Goal: Register for event/course

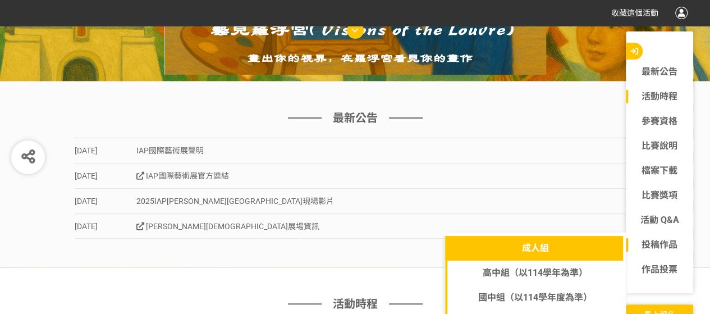
scroll to position [225, 0]
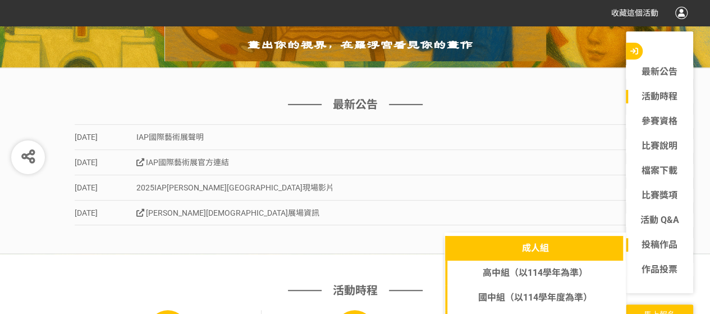
click at [549, 247] on link "成人組" at bounding box center [535, 248] width 180 height 25
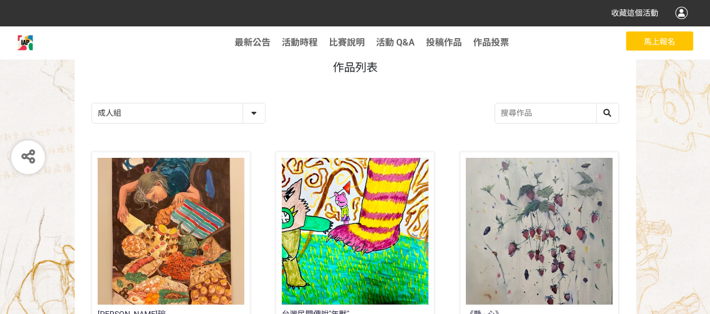
scroll to position [168, 0]
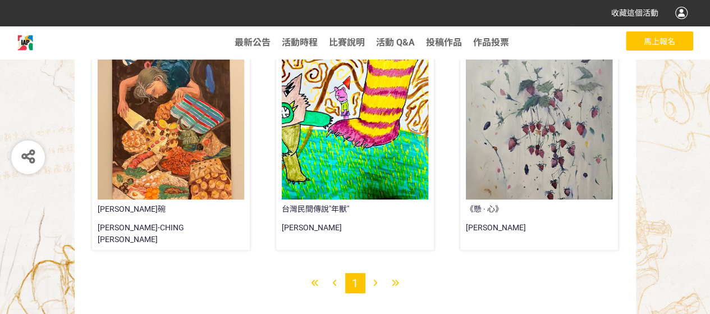
click at [376, 280] on icon at bounding box center [376, 283] width 4 height 8
click at [394, 284] on icon at bounding box center [395, 283] width 7 height 8
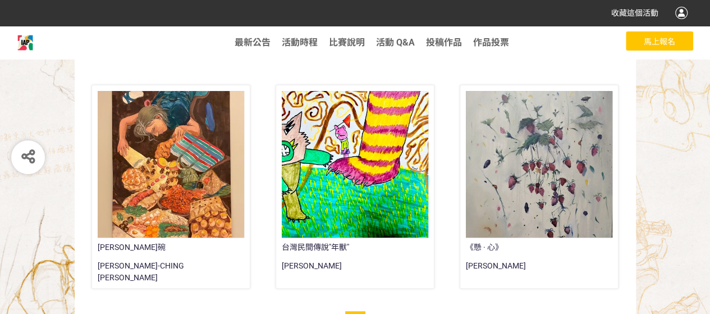
scroll to position [184, 0]
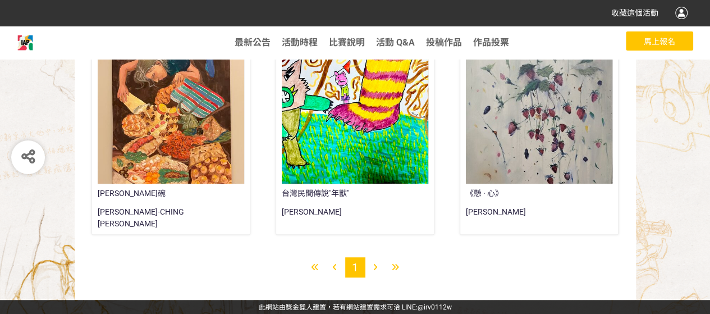
click at [374, 265] on icon at bounding box center [376, 267] width 4 height 8
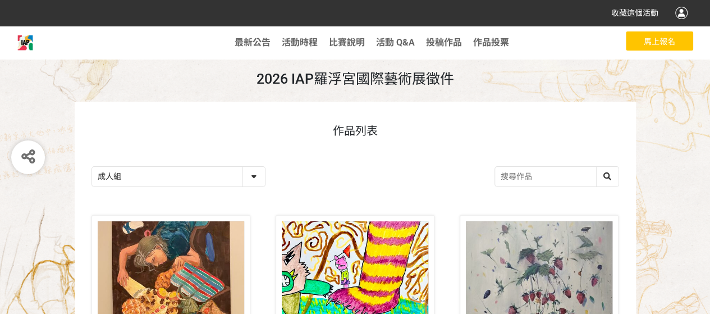
scroll to position [0, 0]
click at [395, 41] on span "活動 Q&A" at bounding box center [395, 42] width 39 height 11
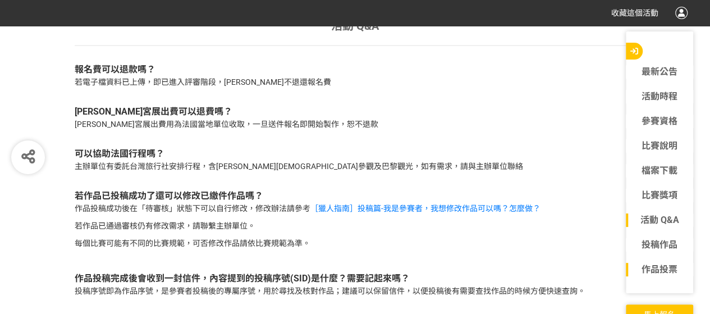
scroll to position [3581, 0]
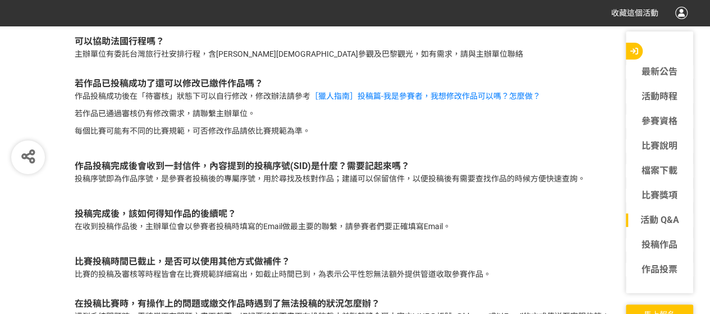
click at [653, 307] on button "馬上報名" at bounding box center [659, 313] width 67 height 19
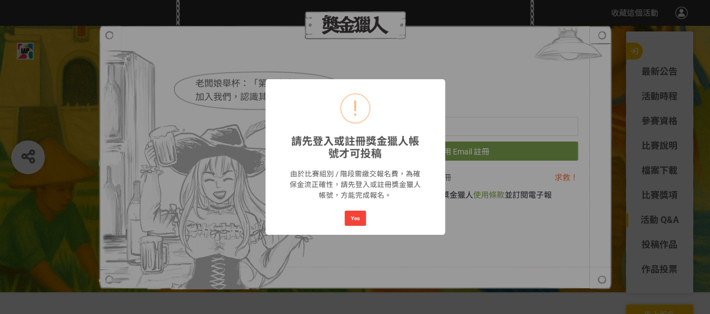
scroll to position [0, 0]
click at [359, 216] on button "Yes" at bounding box center [355, 219] width 21 height 16
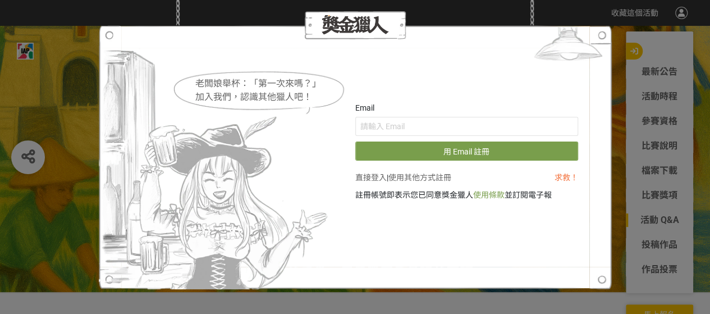
click at [619, 279] on div "老闆娘舉杯：「第一次來嗎？」 加入我們，認識其他獵人吧！ Email 用 Email 註冊 直接登入 | 使用其他方式註冊 求救！ 註冊帳號即表示您已同意獎金…" at bounding box center [355, 157] width 710 height 314
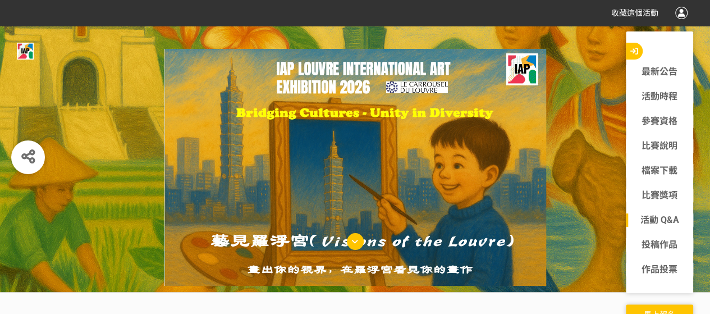
click at [640, 308] on button "馬上報名" at bounding box center [659, 313] width 67 height 19
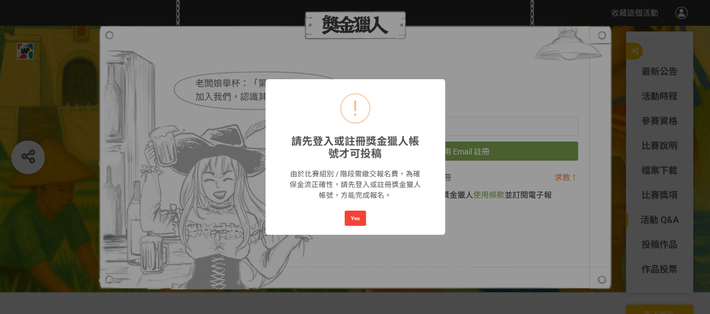
click at [553, 14] on div "! 請先登入或註冊獎金獵人帳號才可投稿 × 由於比賽組別 / 階段需繳交報名費，為確保金流正確性，請先登入或註冊獎金獵人帳號，方能完成報名。 Yes No" at bounding box center [355, 157] width 710 height 314
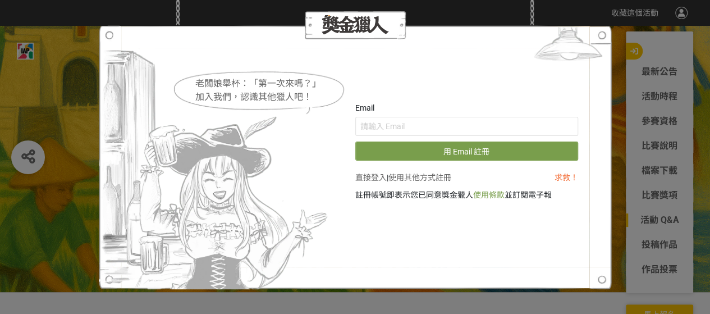
click at [60, 73] on div "老闆娘舉杯：「第一次來嗎？」 加入我們，認識其他獵人吧！ Email 用 Email 註冊 直接登入 | 使用其他方式註冊 求救！ 註冊帳號即表示您已同意獎金…" at bounding box center [355, 157] width 710 height 314
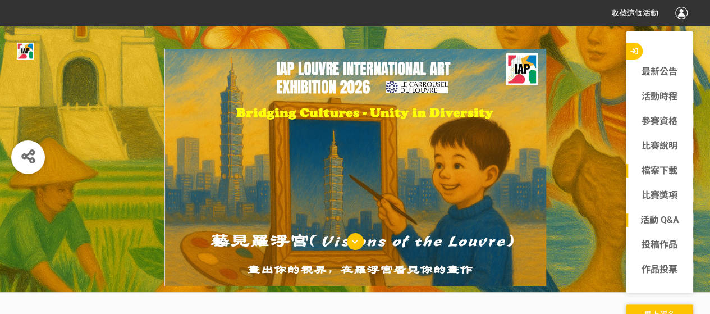
click at [676, 171] on link "檔案下載" at bounding box center [659, 170] width 67 height 13
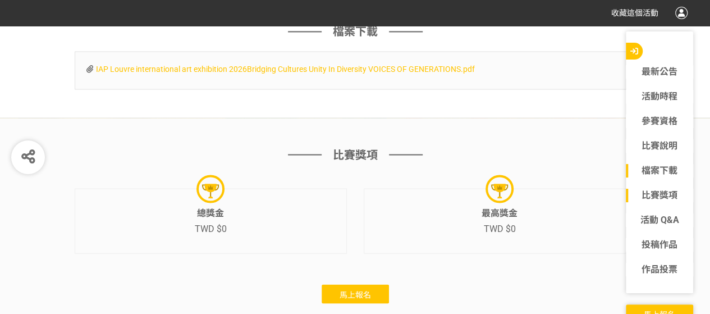
scroll to position [3133, 0]
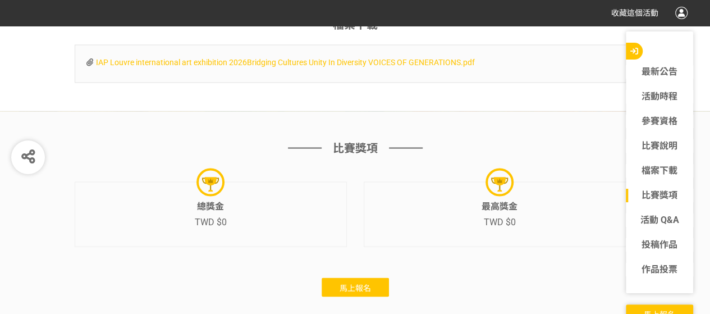
click at [248, 66] on span "IAP Louvre international art exhibition 2026Bridging Cultures Unity In Diversit…" at bounding box center [285, 61] width 379 height 9
click at [650, 146] on link "比賽說明" at bounding box center [659, 145] width 67 height 13
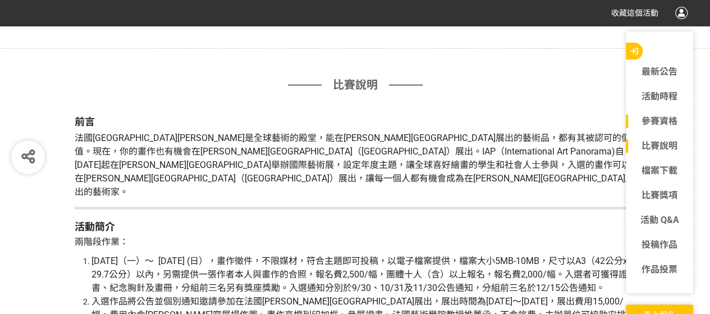
scroll to position [922, 0]
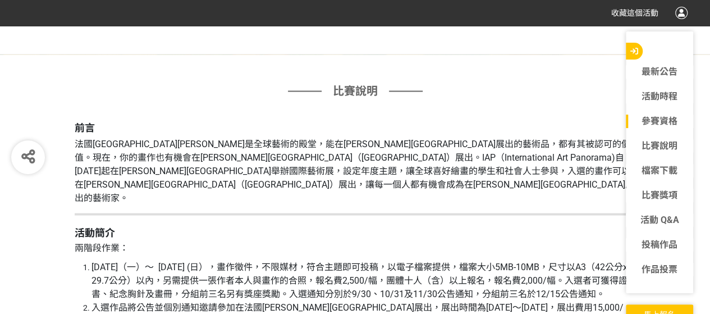
click at [652, 120] on link "參賽資格" at bounding box center [659, 121] width 67 height 13
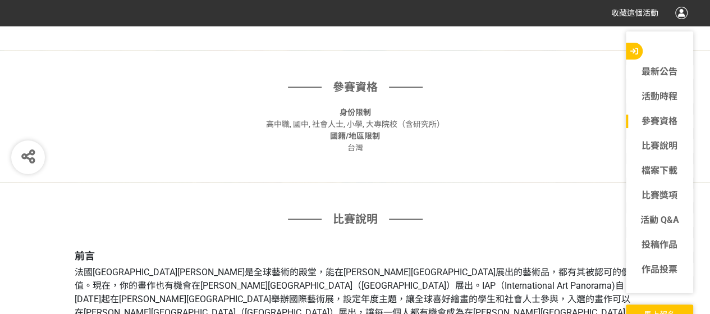
scroll to position [790, 0]
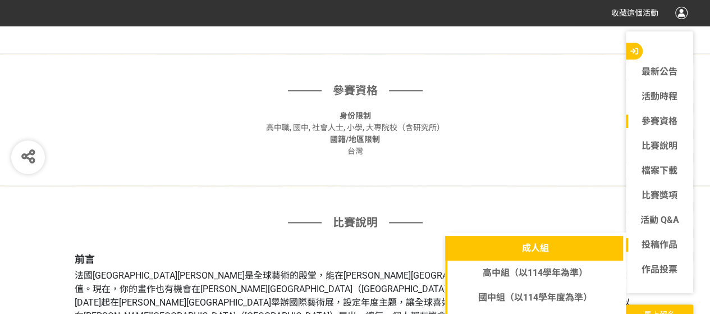
click at [554, 257] on link "成人組" at bounding box center [535, 248] width 180 height 25
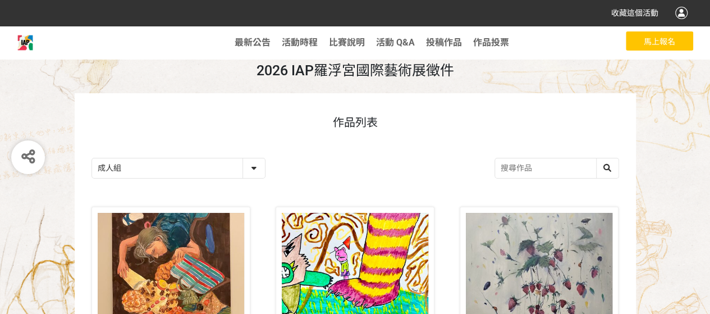
scroll to position [168, 0]
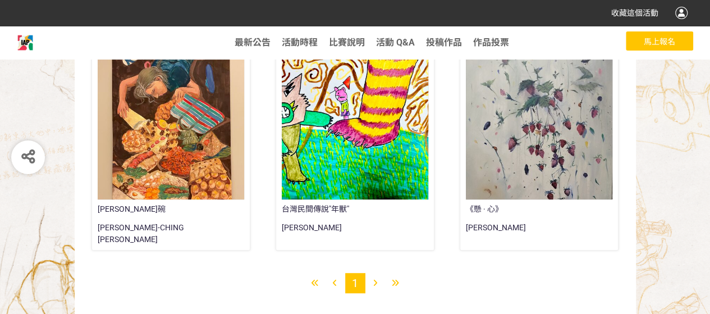
click at [165, 133] on div at bounding box center [171, 126] width 147 height 147
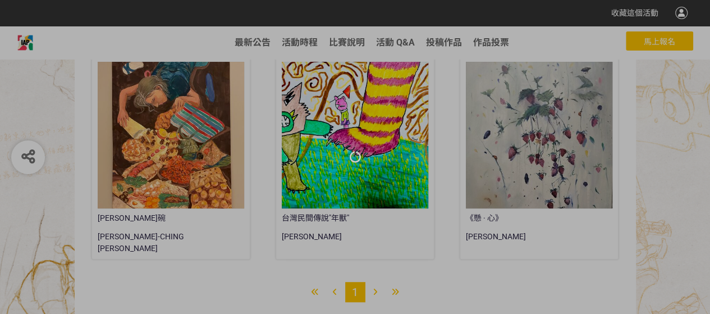
scroll to position [168, 0]
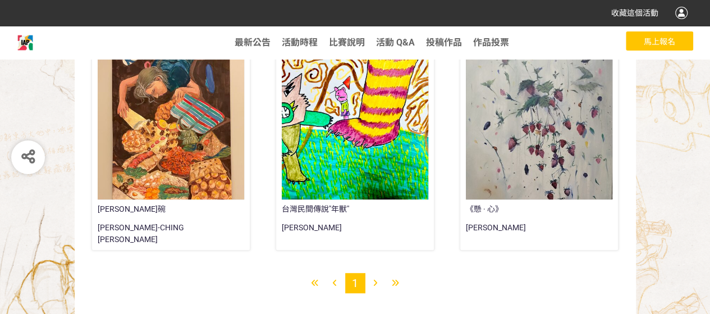
click at [338, 115] on div at bounding box center [355, 126] width 147 height 147
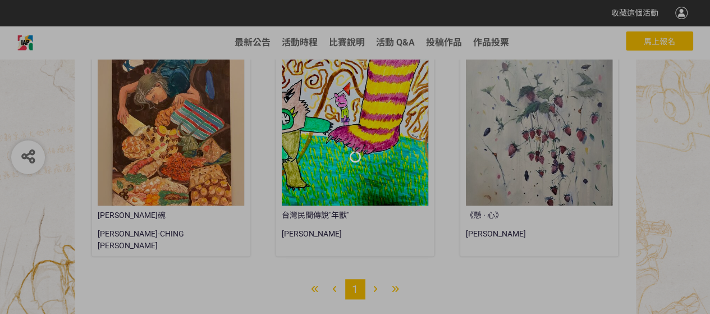
scroll to position [168, 0]
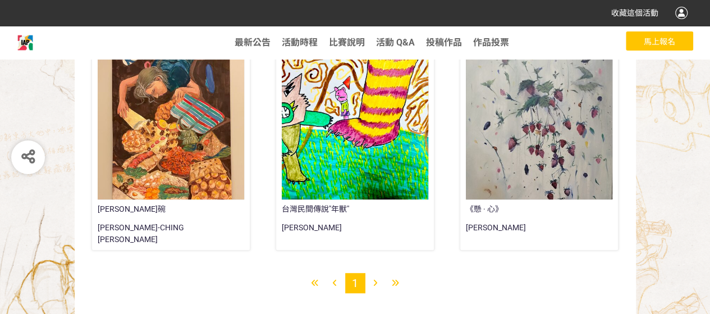
click at [559, 169] on div at bounding box center [539, 126] width 147 height 147
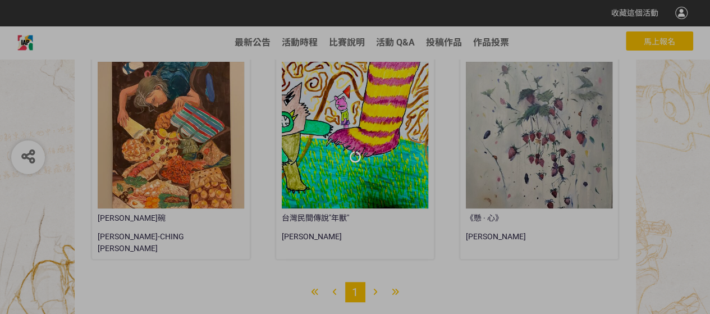
scroll to position [168, 0]
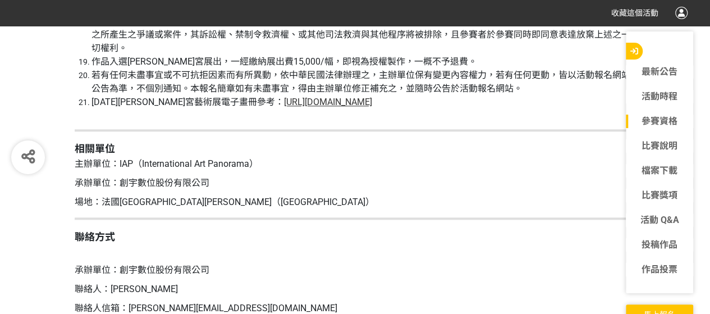
scroll to position [2756, 0]
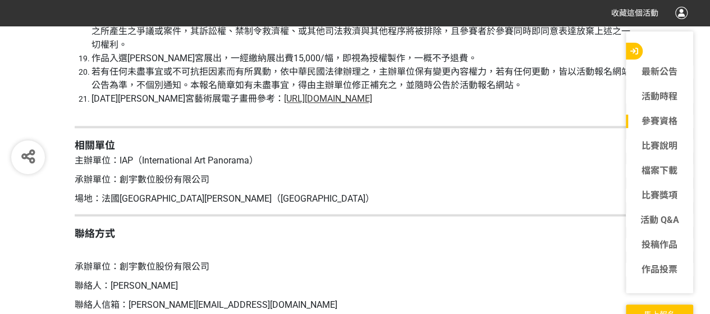
click at [372, 104] on span "[URL][DOMAIN_NAME]" at bounding box center [328, 98] width 88 height 11
click at [644, 195] on link "比賽獎項" at bounding box center [659, 195] width 67 height 13
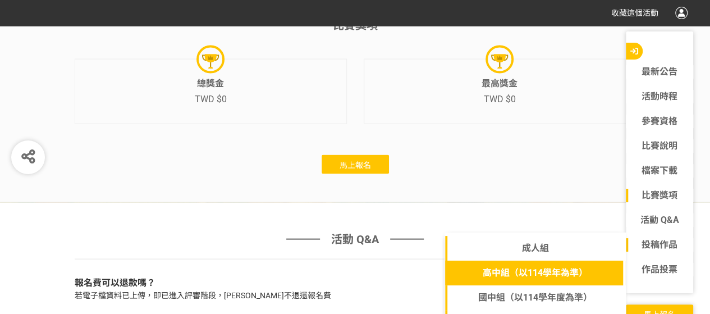
scroll to position [3312, 0]
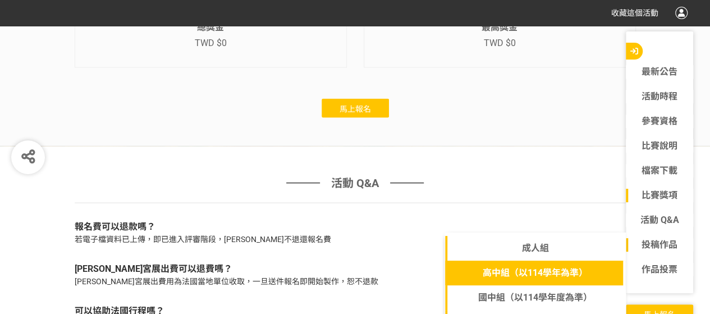
click at [568, 271] on link "高中組（以114學年為準）" at bounding box center [535, 273] width 180 height 25
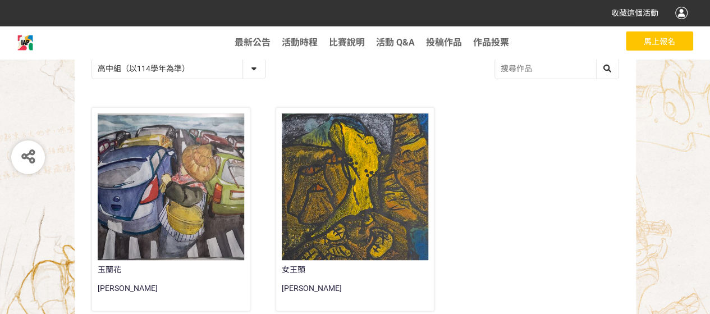
scroll to position [112, 0]
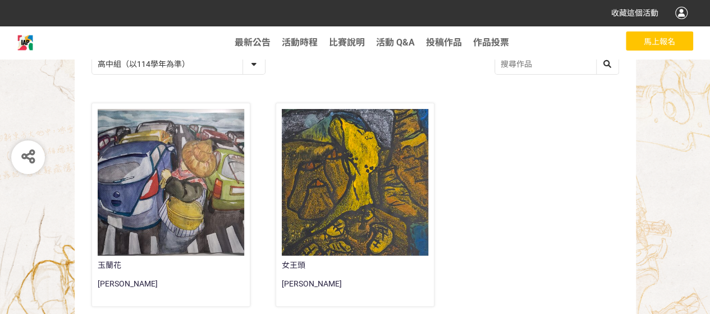
click at [141, 68] on select "成人組 高中組（以114學年為準） 國中組（以114學年度為準） 國小高年級（以114學年度年級為準） 國小中年級組（以114學年度年級為準） 國小低年級組（…" at bounding box center [178, 64] width 173 height 20
click at [92, 54] on select "成人組 高中組（以114學年為準） 國中組（以114學年度為準） 國小高年級（以114學年度年級為準） 國小中年級組（以114學年度年級為準） 國小低年級組（…" at bounding box center [178, 64] width 173 height 20
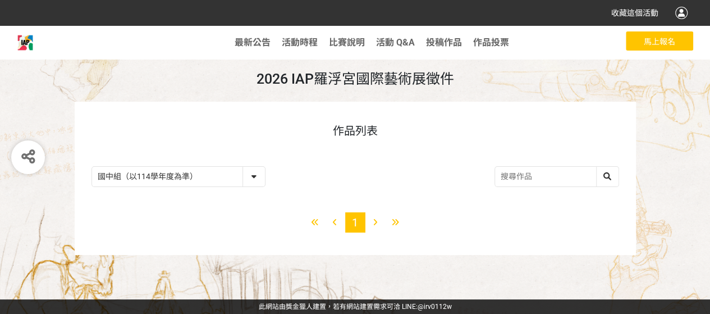
click at [253, 176] on select "成人組 高中組（以114學年為準） 國中組（以114學年度為準） 國小高年級（以114學年度年級為準） 國小中年級組（以114學年度年級為準） 國小低年級組（…" at bounding box center [178, 177] width 173 height 20
select select "185253:185500"
click at [92, 167] on select "成人組 高中組（以114學年為準） 國中組（以114學年度為準） 國小高年級（以114學年度年級為準） 國小中年級組（以114學年度年級為準） 國小低年級組（…" at bounding box center [178, 177] width 173 height 20
